Goal: Task Accomplishment & Management: Use online tool/utility

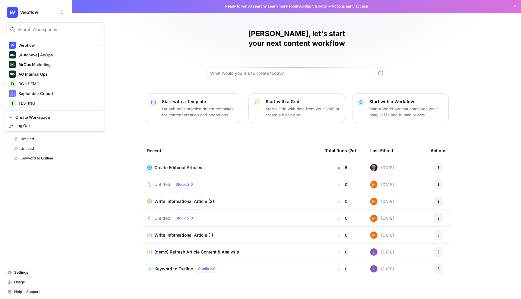
click at [55, 11] on span "Webflow" at bounding box center [38, 12] width 36 height 6
click at [40, 84] on span "DG - DEMO" at bounding box center [58, 84] width 80 height 6
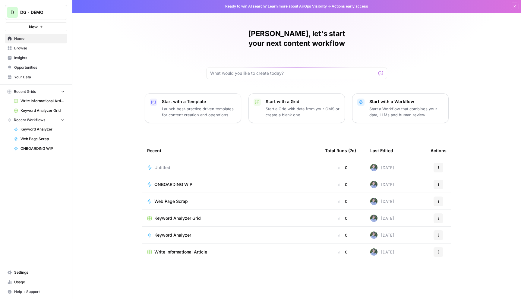
click at [27, 269] on link "Settings" at bounding box center [36, 273] width 62 height 10
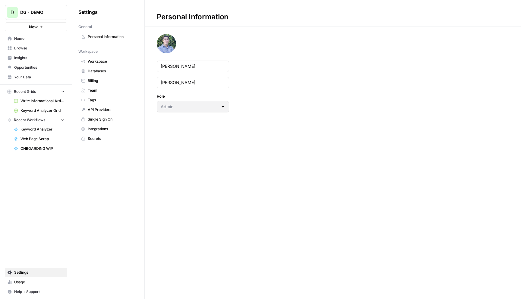
click at [100, 62] on span "Workspace" at bounding box center [112, 61] width 48 height 5
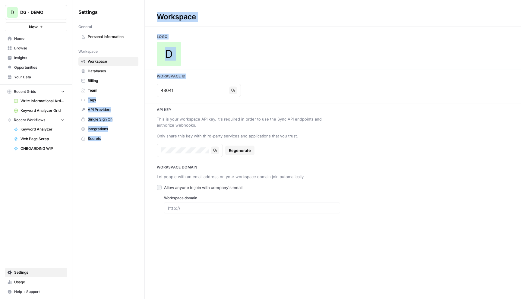
drag, startPoint x: 197, startPoint y: 93, endPoint x: 114, endPoint y: 89, distance: 83.4
click at [114, 88] on div "Settings General Personal Information Workspace Workspace Databases Billing Tea…" at bounding box center [296, 149] width 449 height 299
click at [182, 91] on input "48041" at bounding box center [194, 90] width 66 height 6
drag, startPoint x: 186, startPoint y: 90, endPoint x: 146, endPoint y: 89, distance: 40.4
click at [146, 89] on div "48041 Copy" at bounding box center [333, 90] width 376 height 18
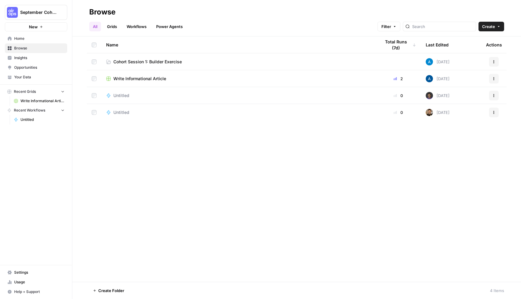
click at [136, 27] on link "Workflows" at bounding box center [136, 27] width 27 height 10
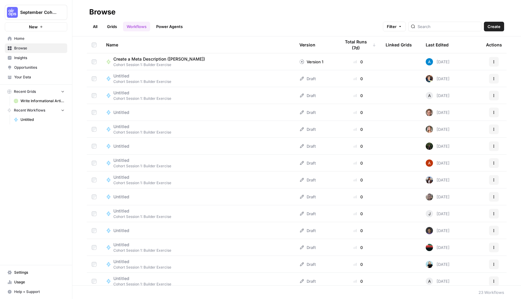
click at [490, 28] on span "Create" at bounding box center [494, 27] width 13 height 6
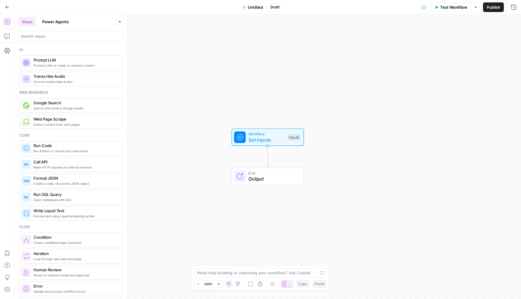
click at [255, 8] on span "Untitled" at bounding box center [255, 7] width 15 height 6
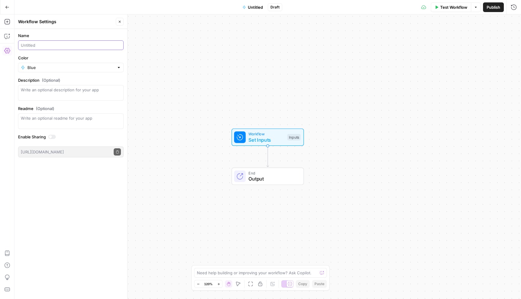
click at [32, 47] on input "Name" at bounding box center [71, 45] width 100 height 6
type input "Create a Meta Description (Daniel)"
click at [64, 66] on input "Color" at bounding box center [70, 68] width 87 height 6
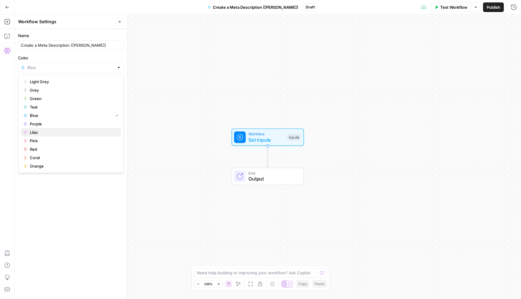
click at [55, 135] on span "Lilac" at bounding box center [73, 132] width 86 height 6
type input "Lilac"
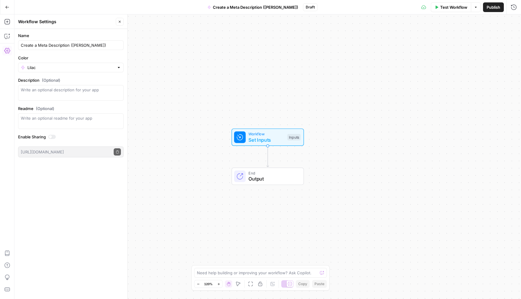
click at [359, 171] on div "Workflow Set Inputs Inputs End Output" at bounding box center [267, 156] width 507 height 285
click at [121, 24] on button "Close" at bounding box center [120, 22] width 8 height 8
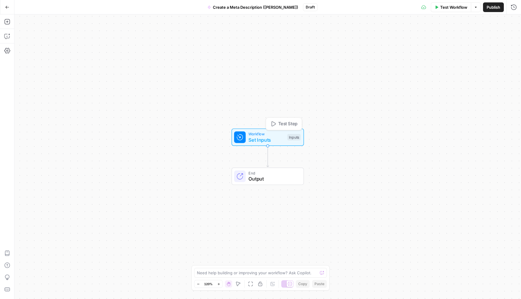
click at [274, 132] on span "Workflow" at bounding box center [267, 134] width 36 height 6
click at [446, 44] on button "Add Field" at bounding box center [456, 41] width 100 height 10
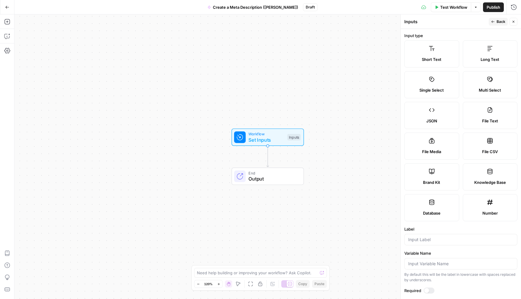
click at [424, 59] on span "Short Text" at bounding box center [432, 59] width 20 height 6
click at [423, 241] on input "Label" at bounding box center [460, 240] width 105 height 6
type input "URL"
click at [495, 24] on button "Back" at bounding box center [498, 22] width 19 height 8
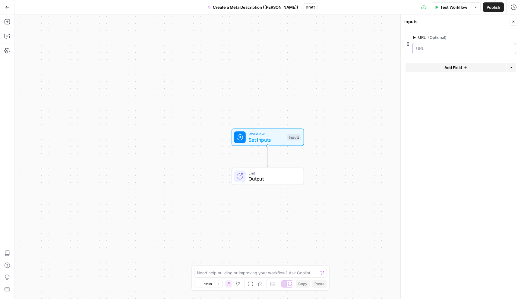
click at [421, 47] on input "URL (Optional)" at bounding box center [464, 49] width 96 height 6
drag, startPoint x: 431, startPoint y: 49, endPoint x: 383, endPoint y: 49, distance: 47.7
click at [383, 49] on body "September Cohort New Home Browse Insights Opportunities Your Data Recent Grids …" at bounding box center [260, 149] width 521 height 299
click at [416, 47] on input "URL (Optional)" at bounding box center [464, 49] width 96 height 6
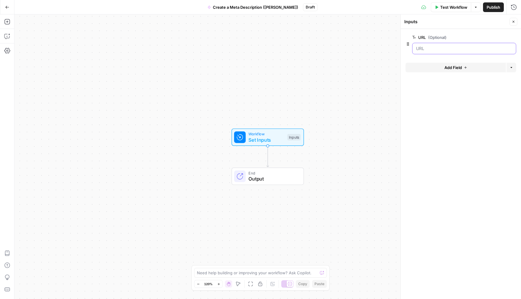
click at [416, 47] on input "URL (Optional)" at bounding box center [464, 49] width 96 height 6
click at [272, 131] on span "Workflow" at bounding box center [267, 134] width 36 height 6
click at [462, 36] on label "URL (Optional)" at bounding box center [447, 37] width 70 height 6
click at [462, 46] on input "URL (Optional)" at bounding box center [464, 49] width 96 height 6
click at [492, 38] on span "edit field" at bounding box center [493, 37] width 13 height 5
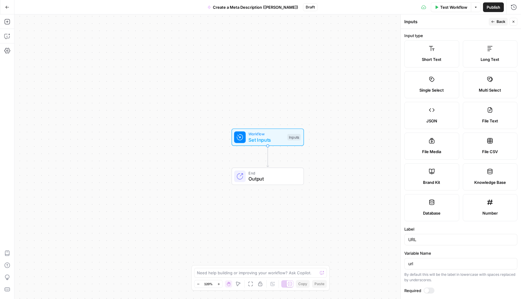
click at [407, 241] on div "URL" at bounding box center [460, 239] width 113 height 11
type input "U"
type input "b"
type input "Blog URL"
click at [454, 6] on span "Test Workflow" at bounding box center [453, 7] width 27 height 6
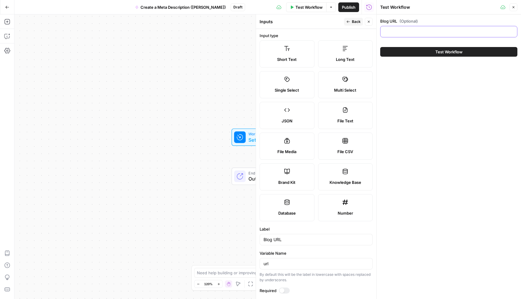
click at [435, 32] on input "Blog URL (Optional)" at bounding box center [448, 32] width 129 height 6
paste input "https://www.airops.com/blog/chief-marketing-operator"
type input "https://www.airops.com/blog/chief-marketing-operator"
click at [510, 9] on button "Close" at bounding box center [514, 7] width 8 height 8
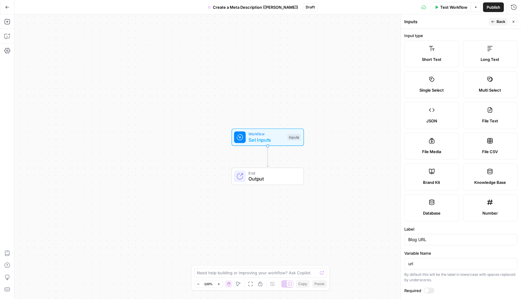
click at [449, 8] on span "Test Workflow" at bounding box center [453, 7] width 27 height 6
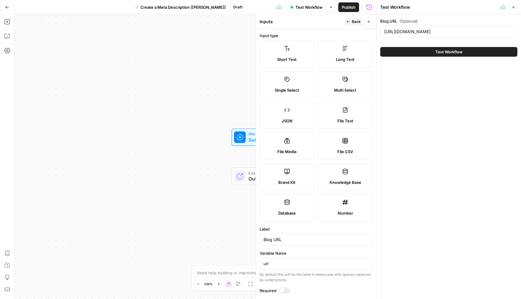
click at [514, 8] on icon "button" at bounding box center [514, 7] width 2 height 2
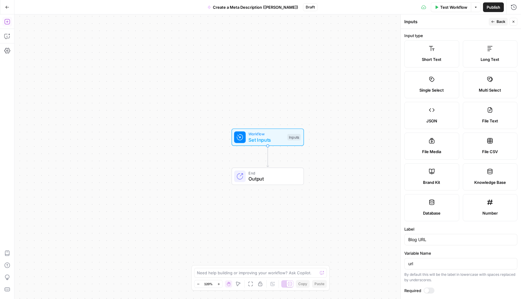
click at [9, 18] on button "Add Steps" at bounding box center [7, 22] width 10 height 10
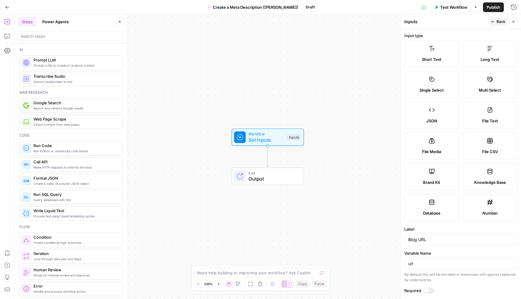
click at [47, 39] on div at bounding box center [71, 36] width 106 height 10
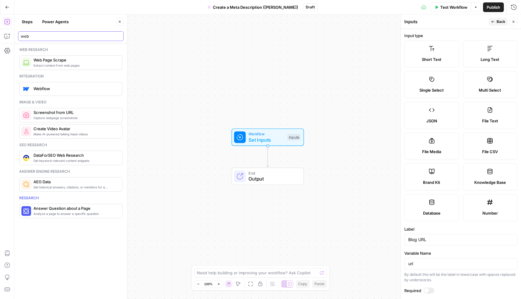
type input "web"
click at [79, 61] on span "Web Page Scrape" at bounding box center [75, 60] width 84 height 6
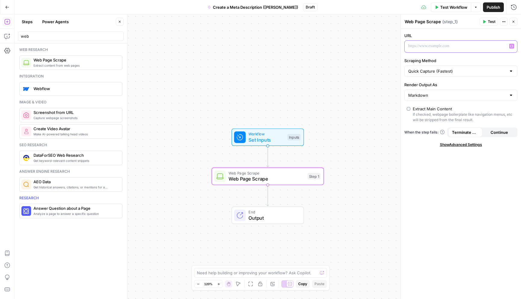
click at [441, 48] on p at bounding box center [456, 46] width 96 height 6
click at [511, 45] on icon "button" at bounding box center [511, 46] width 3 height 3
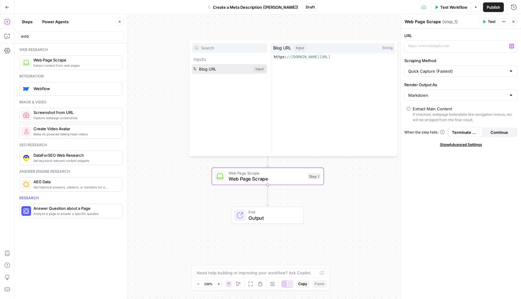
click at [236, 72] on button "Select variable Blog URL" at bounding box center [229, 69] width 75 height 10
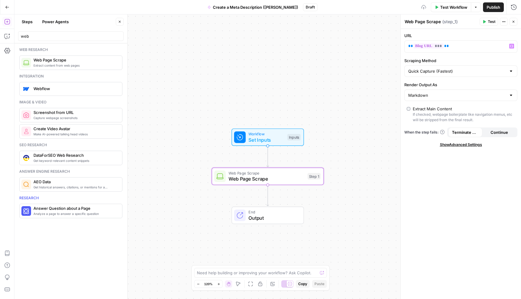
click at [331, 66] on div "Workflow Set Inputs Inputs Web Page Scrape Web Page Scrape Step 1 End Output" at bounding box center [267, 156] width 507 height 285
click at [440, 46] on p "** *** **" at bounding box center [456, 46] width 96 height 6
click at [511, 45] on icon "button" at bounding box center [511, 46] width 3 height 3
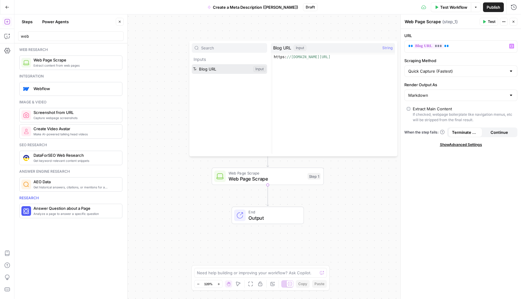
click at [248, 70] on button "Select variable Blog URL" at bounding box center [229, 69] width 75 height 10
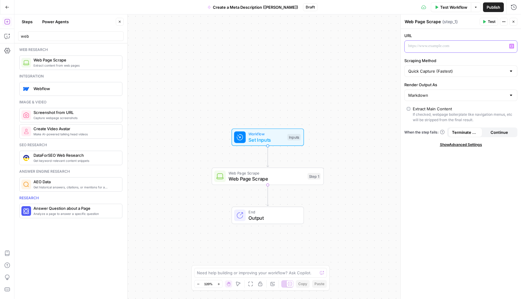
click at [513, 46] on icon "button" at bounding box center [511, 46] width 3 height 3
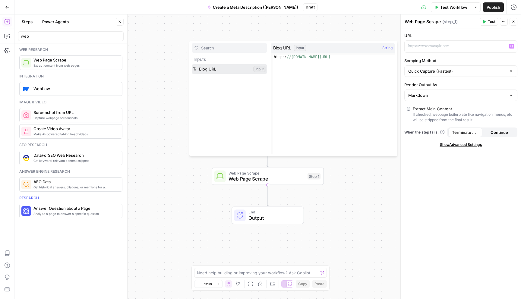
click at [223, 69] on button "Select variable Blog URL" at bounding box center [229, 69] width 75 height 10
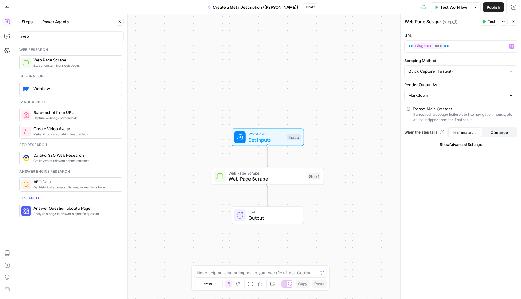
click at [440, 113] on div "If checked, webpage boilerplate like navigation menus, etc will be stripped fro…" at bounding box center [464, 117] width 102 height 11
click at [412, 111] on label "Extract Main Content If checked, webpage boilerplate like navigation menus, etc…" at bounding box center [461, 114] width 108 height 17
click at [489, 21] on span "Test" at bounding box center [492, 21] width 8 height 5
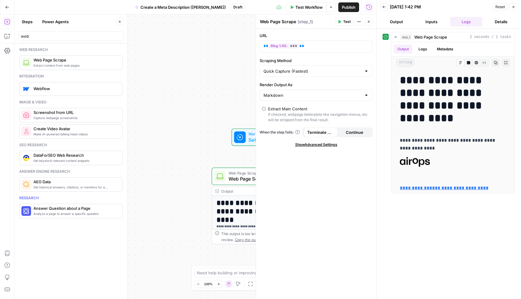
click at [395, 19] on button "Output" at bounding box center [396, 22] width 33 height 10
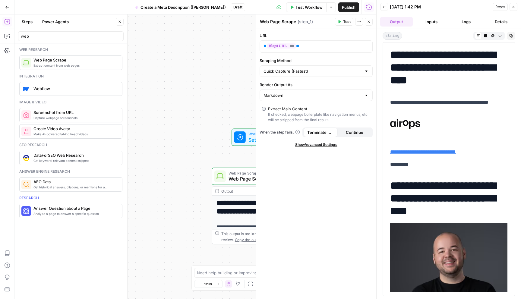
click at [515, 11] on button "Close" at bounding box center [514, 7] width 8 height 8
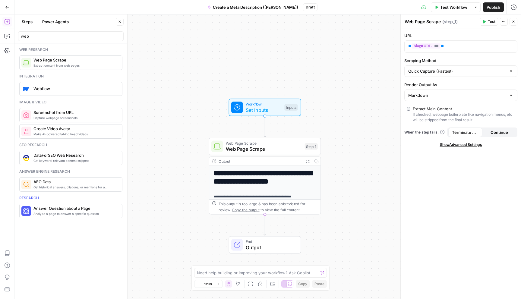
click at [489, 21] on span "Test" at bounding box center [492, 21] width 8 height 5
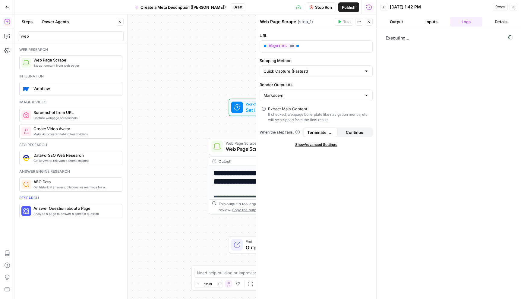
click at [432, 24] on button "Inputs" at bounding box center [431, 22] width 33 height 10
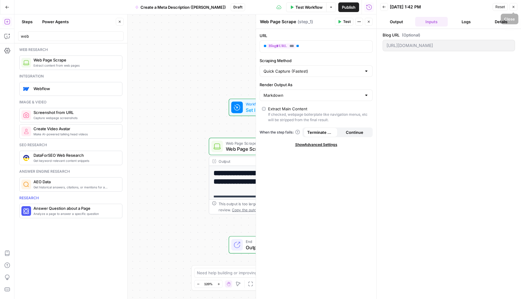
click at [513, 6] on icon "button" at bounding box center [514, 7] width 4 height 4
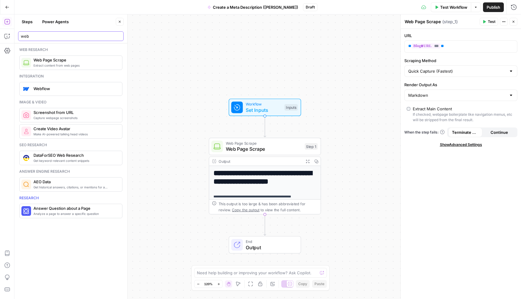
click at [119, 36] on input "web" at bounding box center [71, 36] width 100 height 6
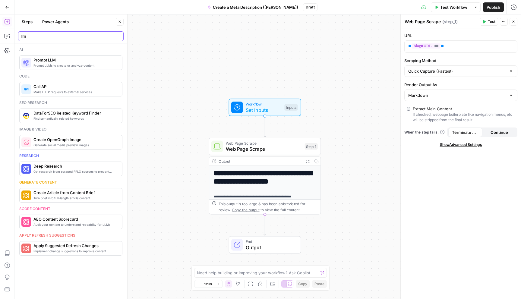
type input "llm"
click at [62, 60] on span "Prompt LLM" at bounding box center [75, 60] width 84 height 6
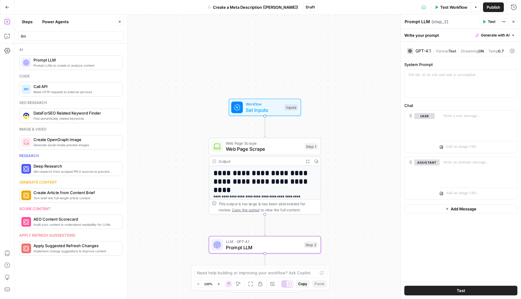
click at [512, 50] on icon at bounding box center [512, 51] width 5 height 5
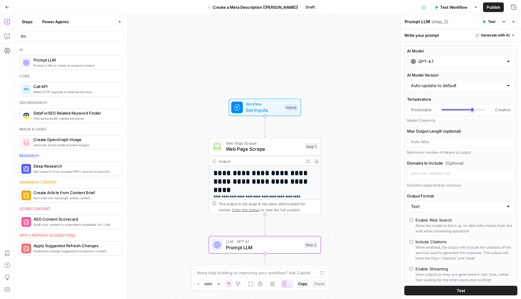
click at [458, 59] on input "GPT-4.1" at bounding box center [460, 62] width 85 height 6
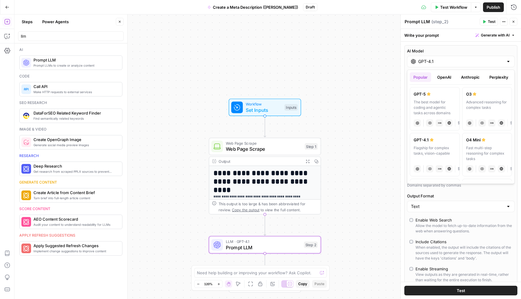
click at [494, 76] on button "Perplexity" at bounding box center [499, 77] width 26 height 10
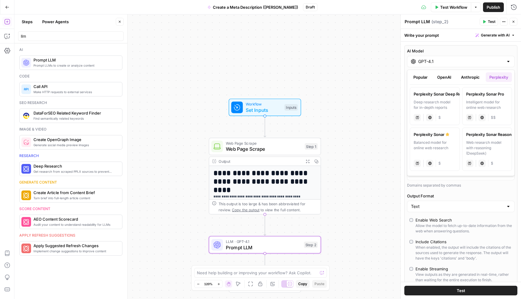
click at [444, 78] on button "OpenAI" at bounding box center [444, 77] width 21 height 10
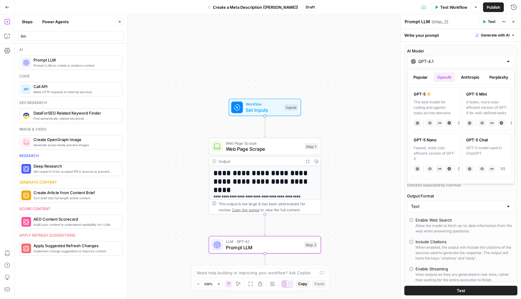
click at [479, 75] on button "Anthropic" at bounding box center [471, 77] width 26 height 10
click at [442, 107] on div "Powerful model for complex and writing tasks" at bounding box center [435, 108] width 42 height 16
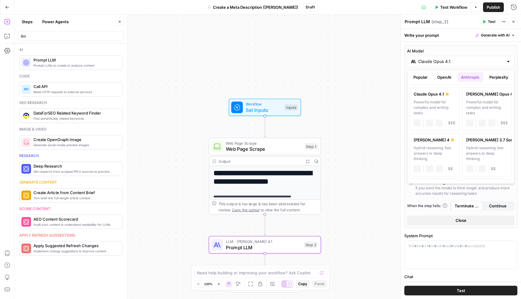
click at [448, 64] on input "Claude Opus 4.1" at bounding box center [460, 62] width 85 height 6
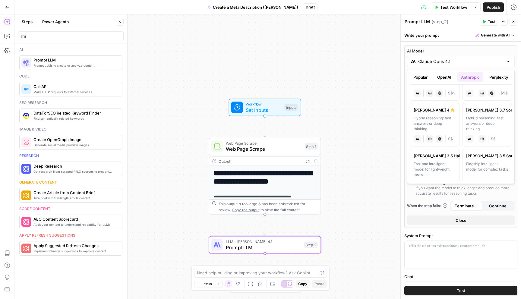
scroll to position [35, 0]
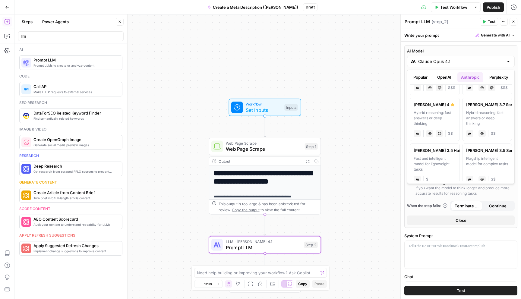
click at [428, 111] on div "Hybrid reasoning: fast answers or deep thinking" at bounding box center [435, 118] width 42 height 16
type input "Claude Sonnet 4"
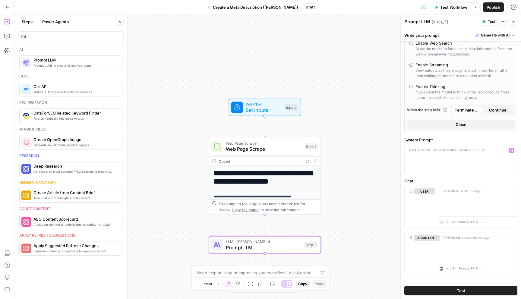
scroll to position [106, 0]
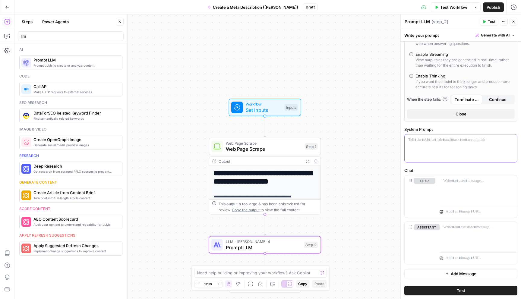
click at [424, 145] on div at bounding box center [461, 149] width 112 height 28
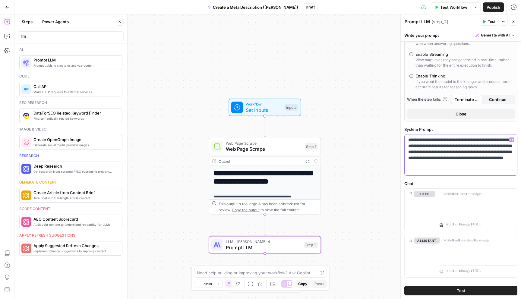
click at [507, 164] on p "**********" at bounding box center [460, 155] width 105 height 36
click at [465, 170] on p "**********" at bounding box center [460, 155] width 105 height 36
click at [470, 198] on div at bounding box center [479, 203] width 78 height 28
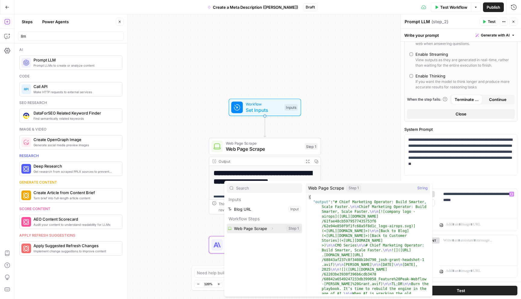
click at [274, 229] on icon "button" at bounding box center [273, 229] width 4 height 4
click at [267, 228] on button "Select variable Web Page Scrape" at bounding box center [264, 229] width 75 height 10
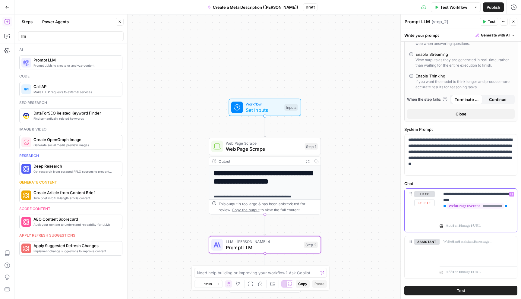
click at [456, 207] on p "**********" at bounding box center [478, 203] width 70 height 24
click at [471, 290] on button "Test" at bounding box center [460, 291] width 113 height 10
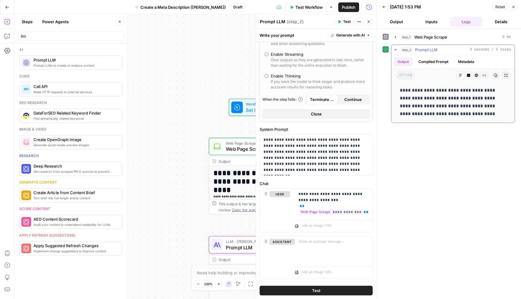
drag, startPoint x: 480, startPoint y: 119, endPoint x: 394, endPoint y: 84, distance: 92.2
click at [394, 84] on div "**********" at bounding box center [452, 102] width 123 height 41
click at [515, 6] on icon "button" at bounding box center [514, 7] width 4 height 4
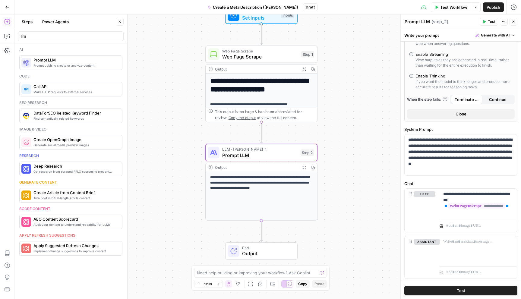
click at [514, 21] on icon "button" at bounding box center [514, 22] width 4 height 4
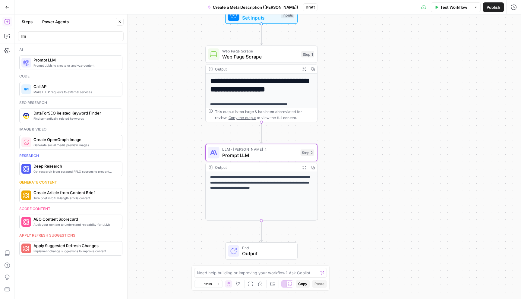
click at [476, 8] on icon "button" at bounding box center [476, 7] width 4 height 4
click at [359, 63] on div "**********" at bounding box center [267, 156] width 507 height 285
click at [6, 36] on body "**********" at bounding box center [260, 149] width 521 height 299
type input "l"
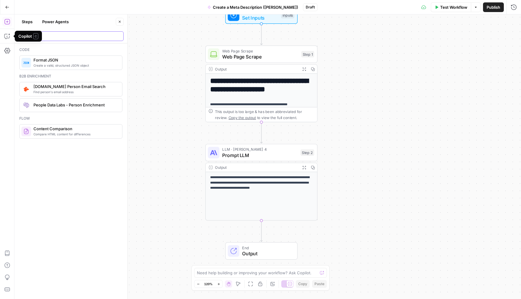
type input "json"
click at [69, 62] on span "Format JSON" at bounding box center [75, 60] width 84 height 6
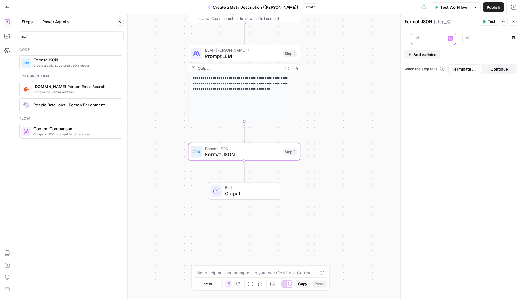
click at [436, 41] on p at bounding box center [428, 38] width 27 height 6
click at [450, 39] on icon "button" at bounding box center [450, 38] width 3 height 3
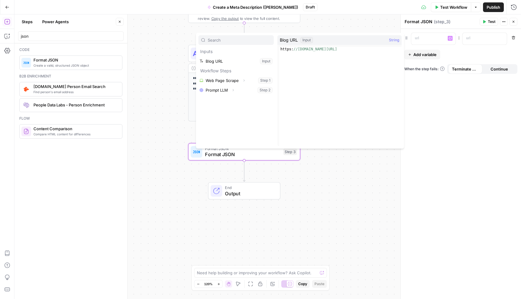
click at [449, 166] on div "“/” to reference Variables Menu : Remove Add variable When the step fails: Term…" at bounding box center [461, 164] width 120 height 270
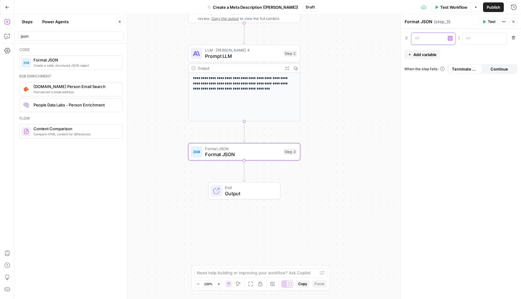
click at [428, 43] on div at bounding box center [428, 39] width 35 height 12
click at [482, 41] on p at bounding box center [479, 38] width 27 height 6
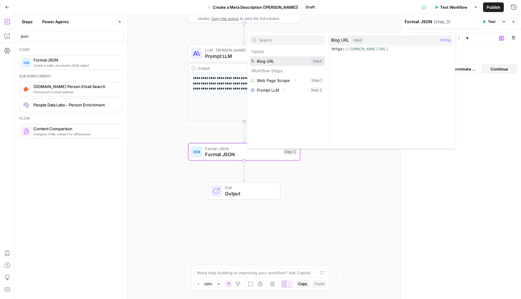
click at [293, 62] on button "Select variable Blog URL" at bounding box center [287, 61] width 75 height 10
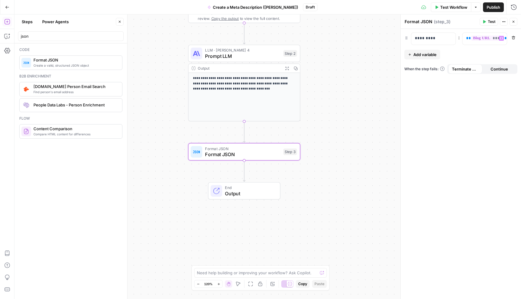
click at [418, 54] on span "Add variable" at bounding box center [424, 55] width 23 height 6
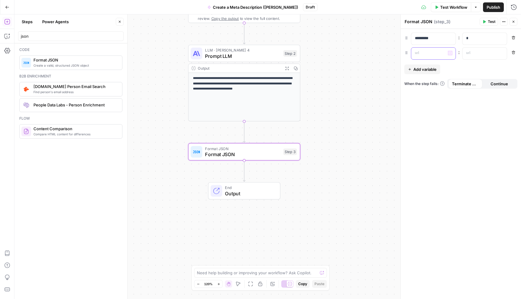
click at [428, 56] on div at bounding box center [428, 54] width 35 height 12
click at [480, 55] on p at bounding box center [479, 53] width 27 height 6
click at [501, 52] on icon "button" at bounding box center [501, 53] width 3 height 3
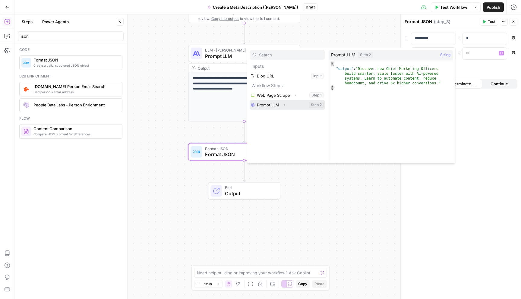
click at [283, 106] on icon "button" at bounding box center [285, 105] width 4 height 4
click at [282, 105] on button "Collapse" at bounding box center [284, 105] width 8 height 8
click at [313, 107] on button "Select variable Prompt LLM" at bounding box center [287, 105] width 75 height 10
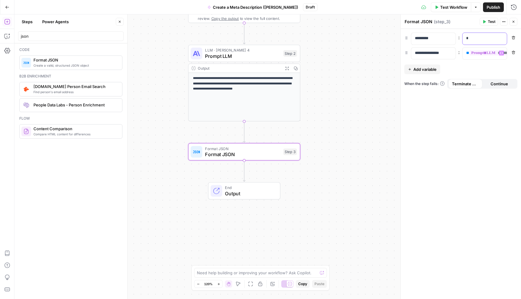
click at [488, 43] on div "*" at bounding box center [480, 39] width 35 height 12
click at [502, 39] on icon "button" at bounding box center [501, 38] width 3 height 3
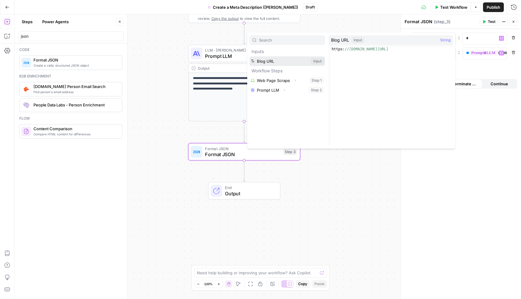
click at [287, 63] on button "Select variable Blog URL" at bounding box center [287, 61] width 75 height 10
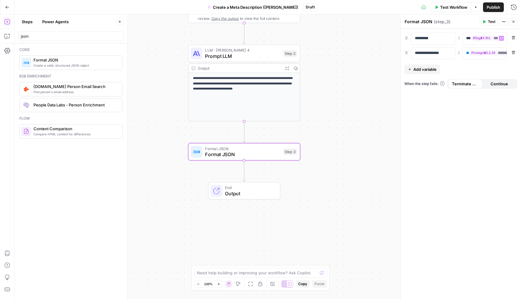
click at [515, 23] on icon "button" at bounding box center [514, 22] width 4 height 4
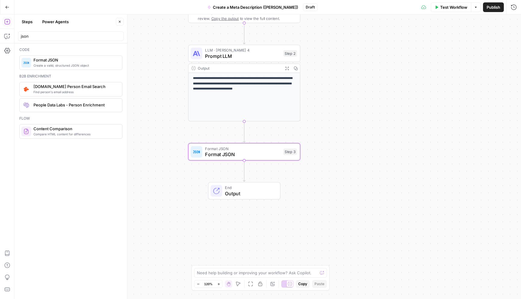
click at [453, 11] on button "Test Workflow" at bounding box center [451, 7] width 40 height 10
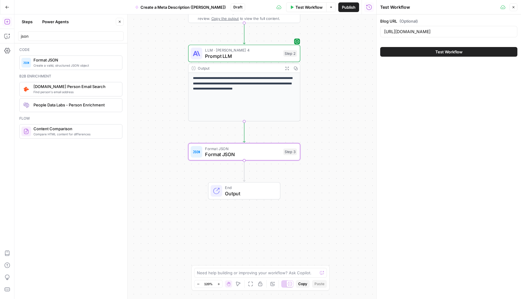
click at [456, 52] on span "Test Workflow" at bounding box center [448, 52] width 27 height 6
